Goal: Navigation & Orientation: Find specific page/section

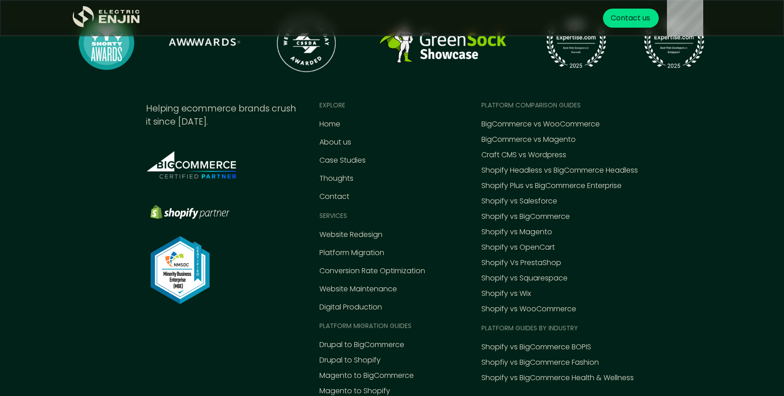
scroll to position [4214, 0]
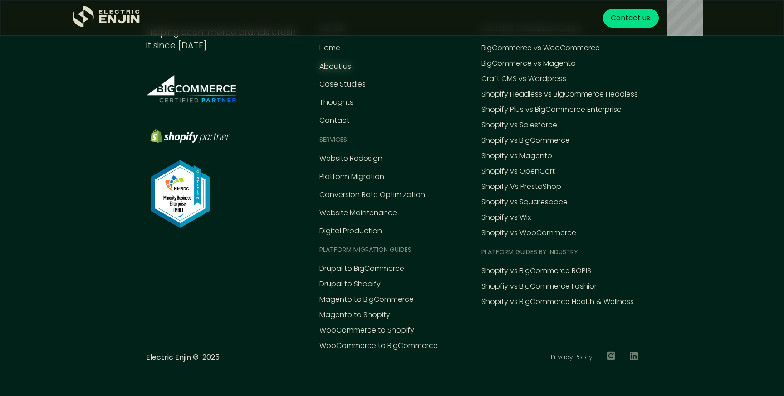
click at [340, 65] on div "About us" at bounding box center [335, 66] width 32 height 11
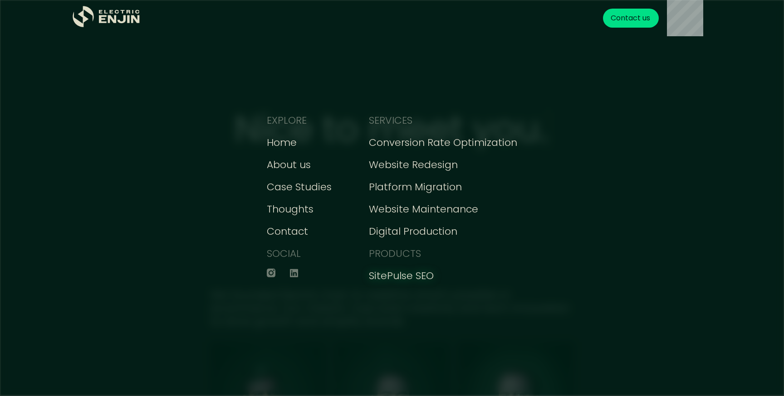
click at [401, 272] on div "SitePulse SEO" at bounding box center [401, 276] width 65 height 15
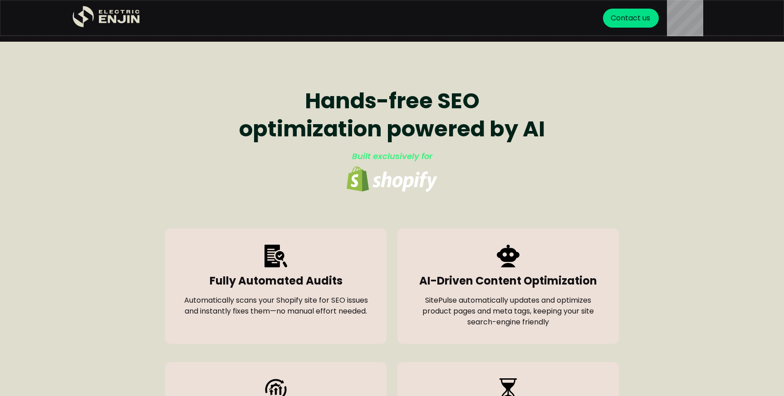
scroll to position [279, 0]
